Goal: Task Accomplishment & Management: Manage account settings

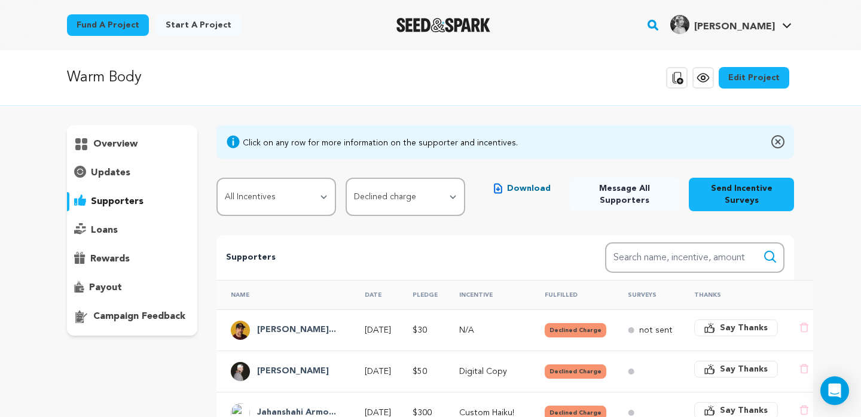
scroll to position [232, 0]
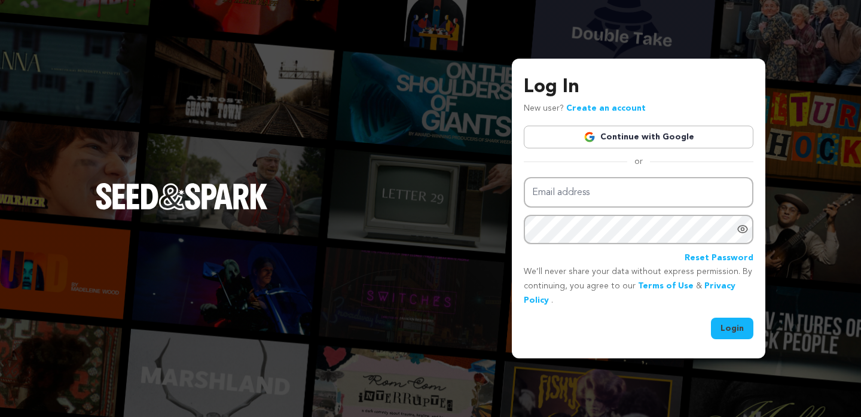
click at [640, 137] on link "Continue with Google" at bounding box center [639, 137] width 230 height 23
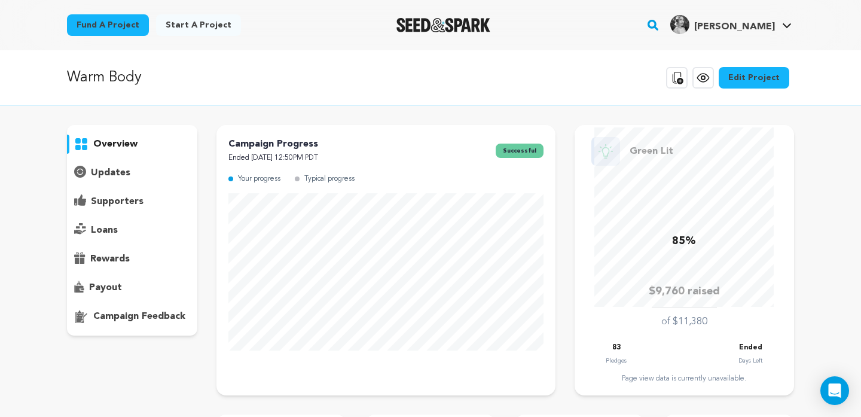
click at [99, 206] on p "supporters" at bounding box center [117, 201] width 53 height 14
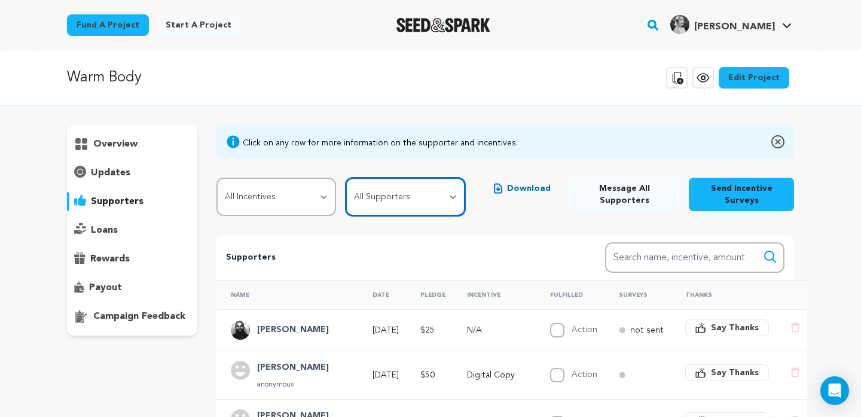
click at [404, 191] on select "All Supporters Survey not sent Survey incomplete Survey complete Incentive not …" at bounding box center [406, 197] width 120 height 38
select select "pledge_incomplete"
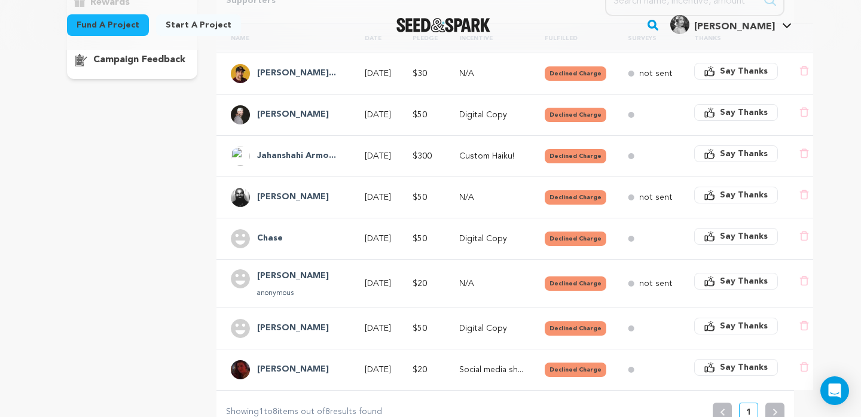
scroll to position [257, 0]
